Goal: Task Accomplishment & Management: Complete application form

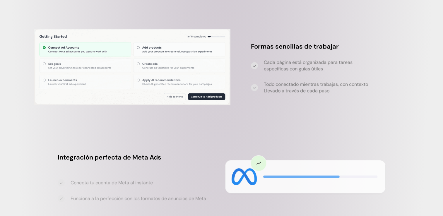
scroll to position [1954, 0]
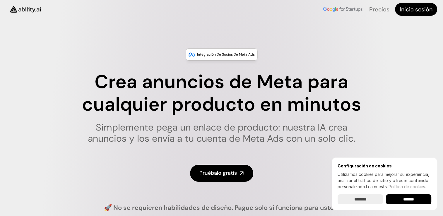
scroll to position [16, 0]
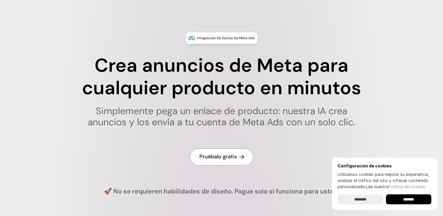
click at [211, 157] on h4 "Pruébalo gratis" at bounding box center [217, 156] width 37 height 7
